Goal: Find specific page/section: Find specific page/section

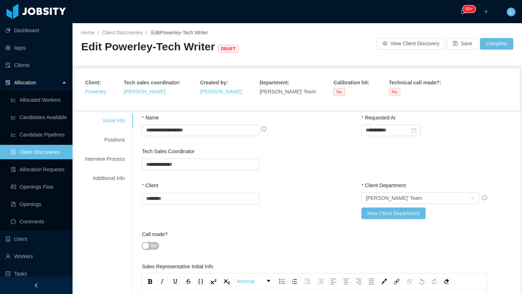
click at [41, 156] on link "Client Discoveries" at bounding box center [39, 152] width 56 height 15
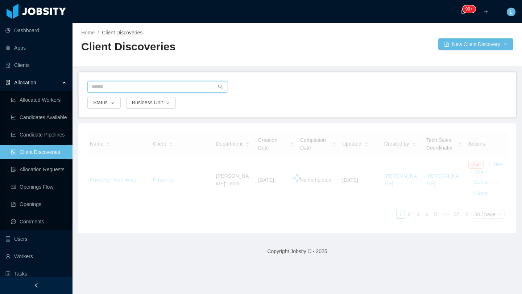
click at [146, 89] on input "text" at bounding box center [157, 87] width 140 height 12
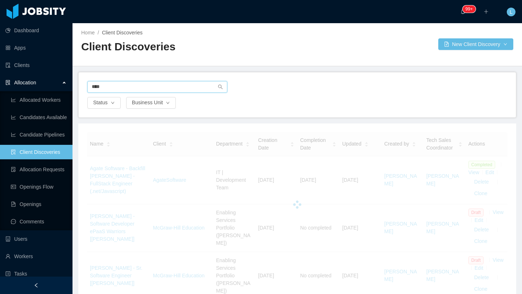
type input "****"
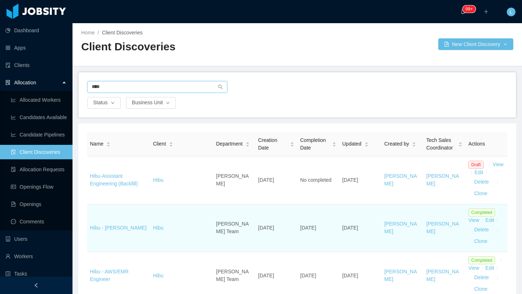
scroll to position [2, 0]
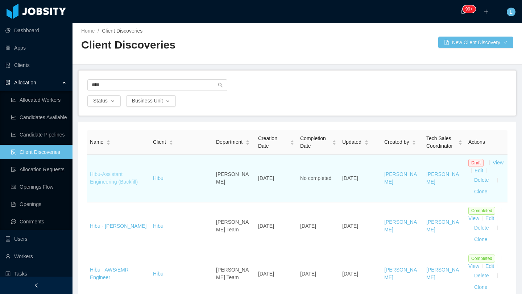
click at [137, 184] on link "Hibu-Assistant Engineering (Backfill)" at bounding box center [114, 177] width 48 height 13
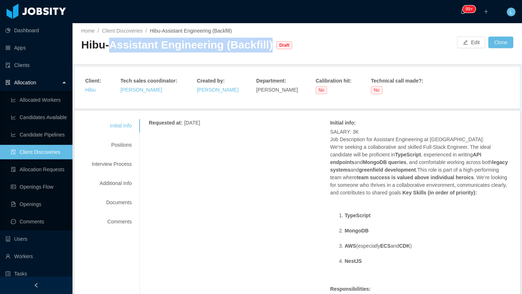
drag, startPoint x: 110, startPoint y: 45, endPoint x: 257, endPoint y: 53, distance: 146.7
click at [257, 53] on div "Hibu-Assistant Engineering (Backfill) Draft" at bounding box center [189, 48] width 216 height 20
copy div "Assistant Engineering (Backfill)"
